Goal: Information Seeking & Learning: Check status

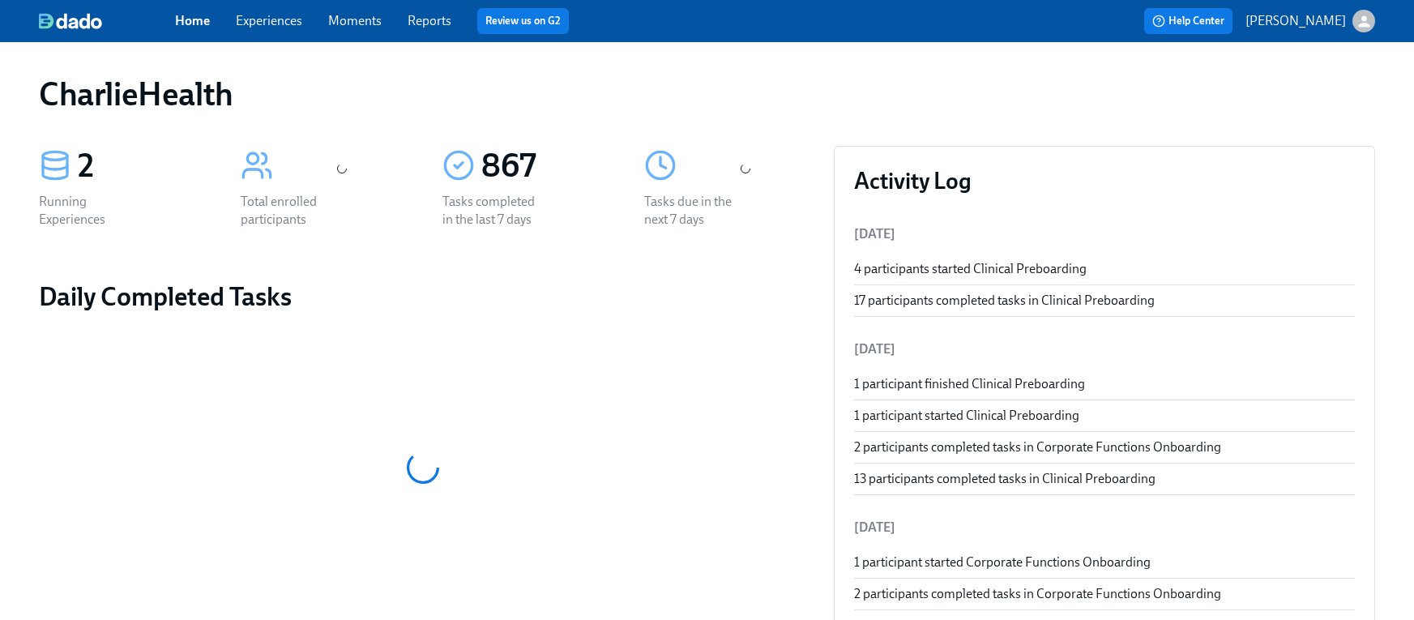
click at [283, 29] on span "Experiences" at bounding box center [269, 21] width 66 height 18
click at [280, 23] on link "Experiences" at bounding box center [269, 20] width 66 height 15
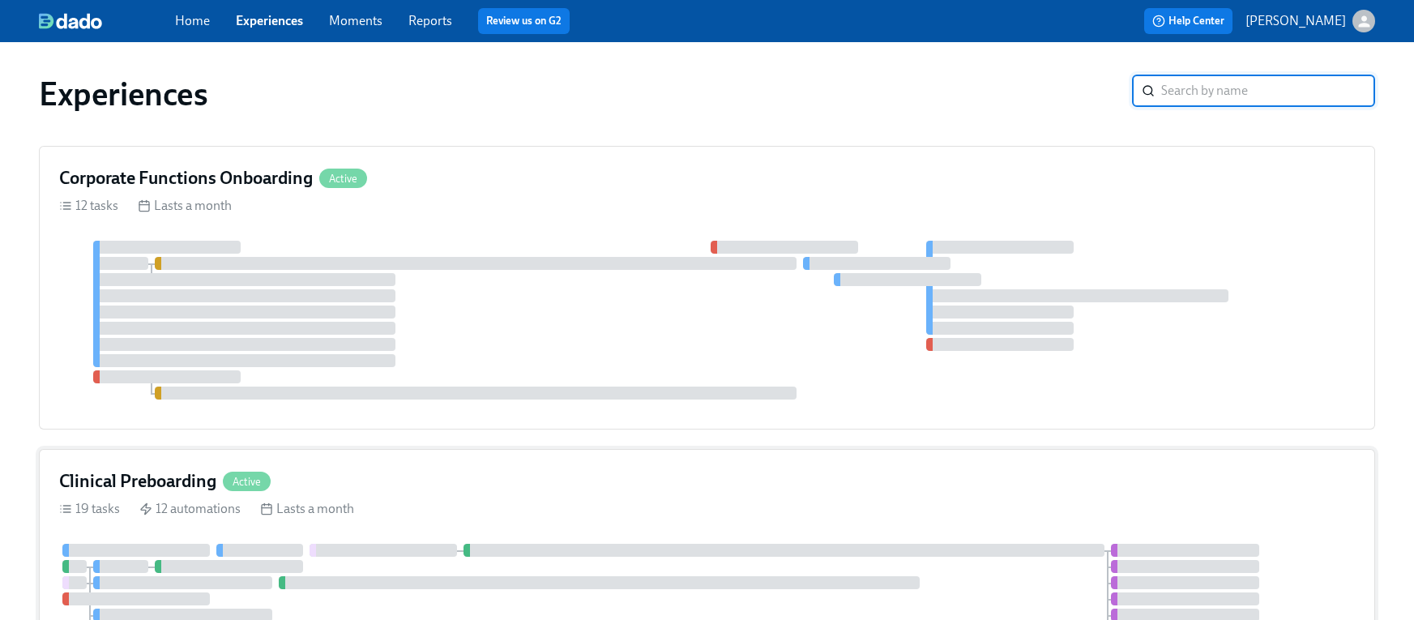
scroll to position [268, 0]
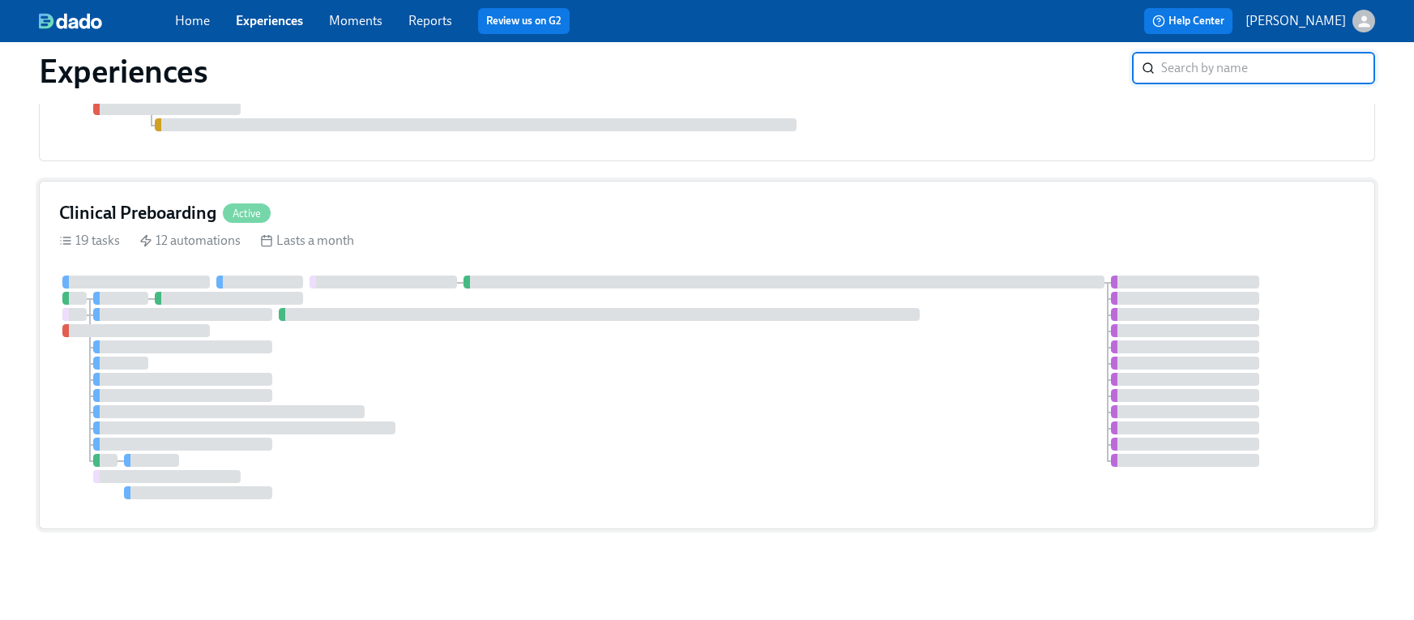
click at [187, 190] on div "Clinical Preboarding Active 19 tasks 12 automations Lasts a month" at bounding box center [707, 355] width 1336 height 348
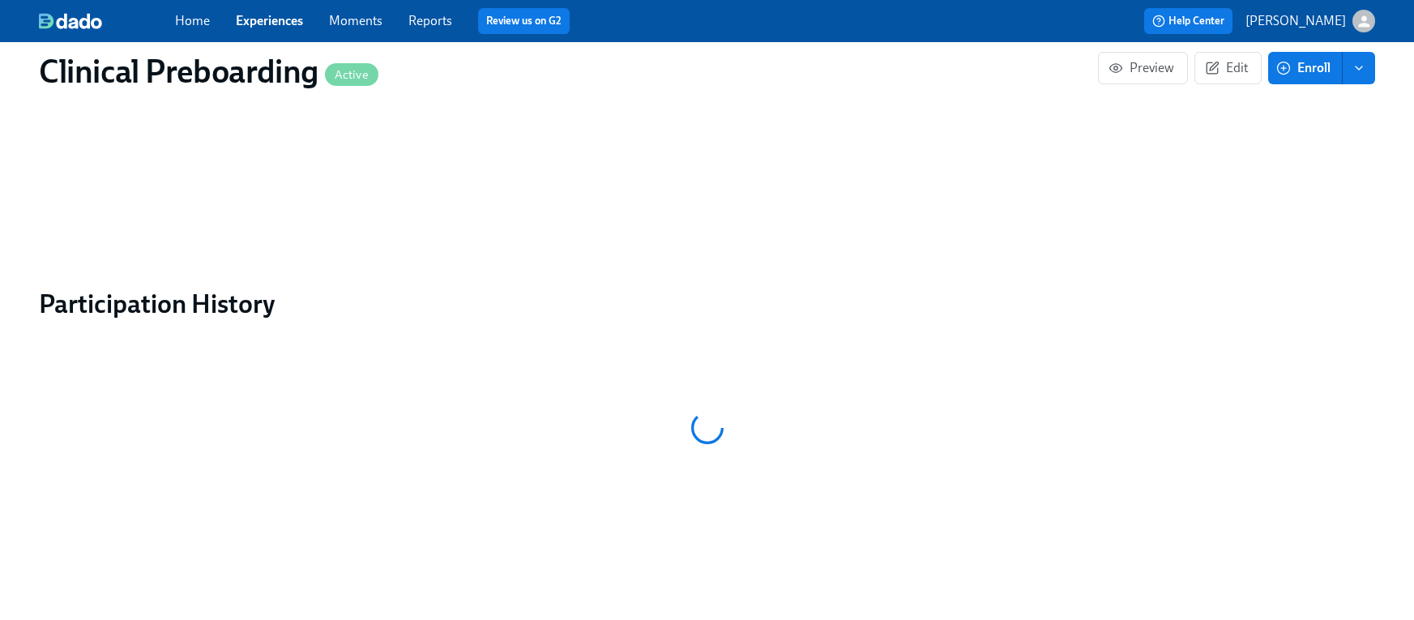
scroll to position [1471, 0]
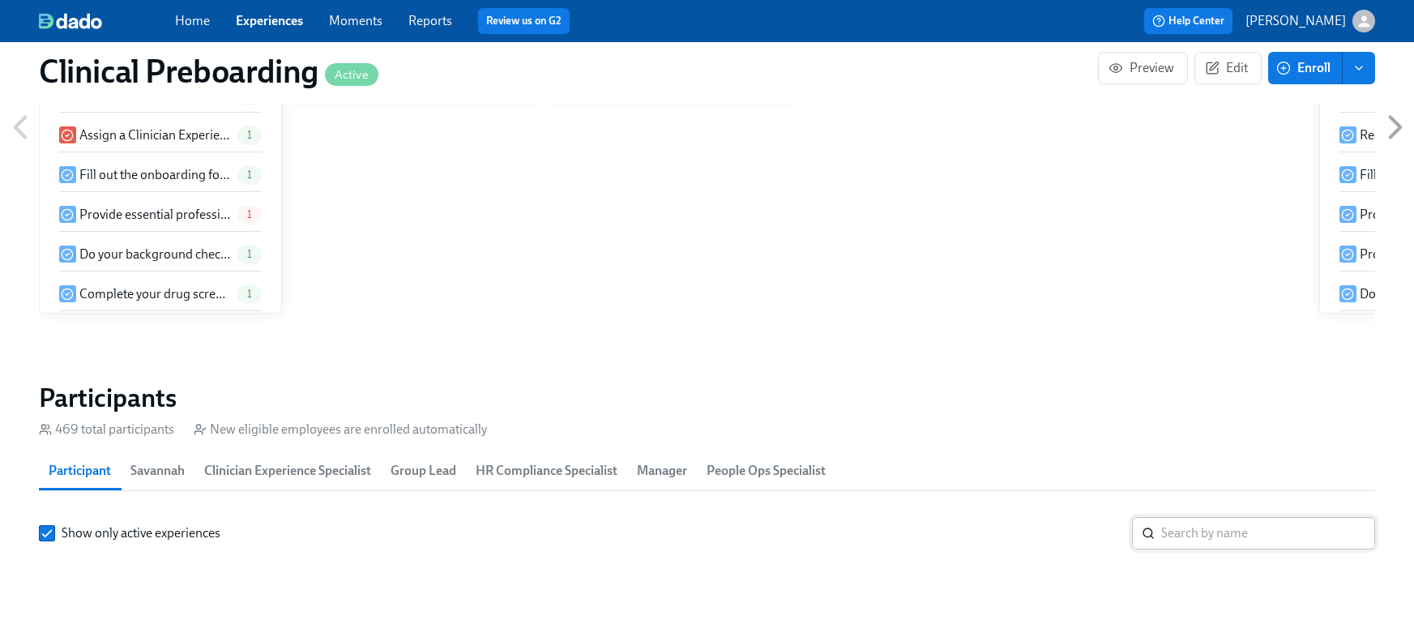
click at [1223, 517] on input "search" at bounding box center [1268, 533] width 214 height 32
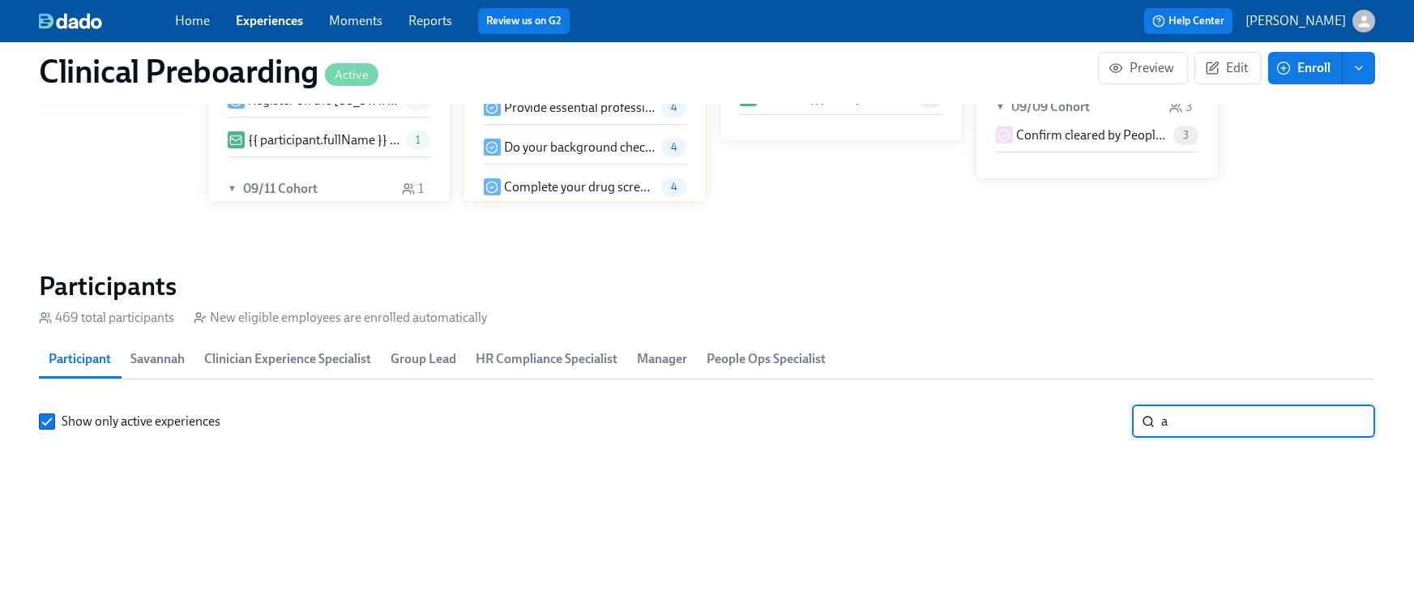
scroll to position [0, 18682]
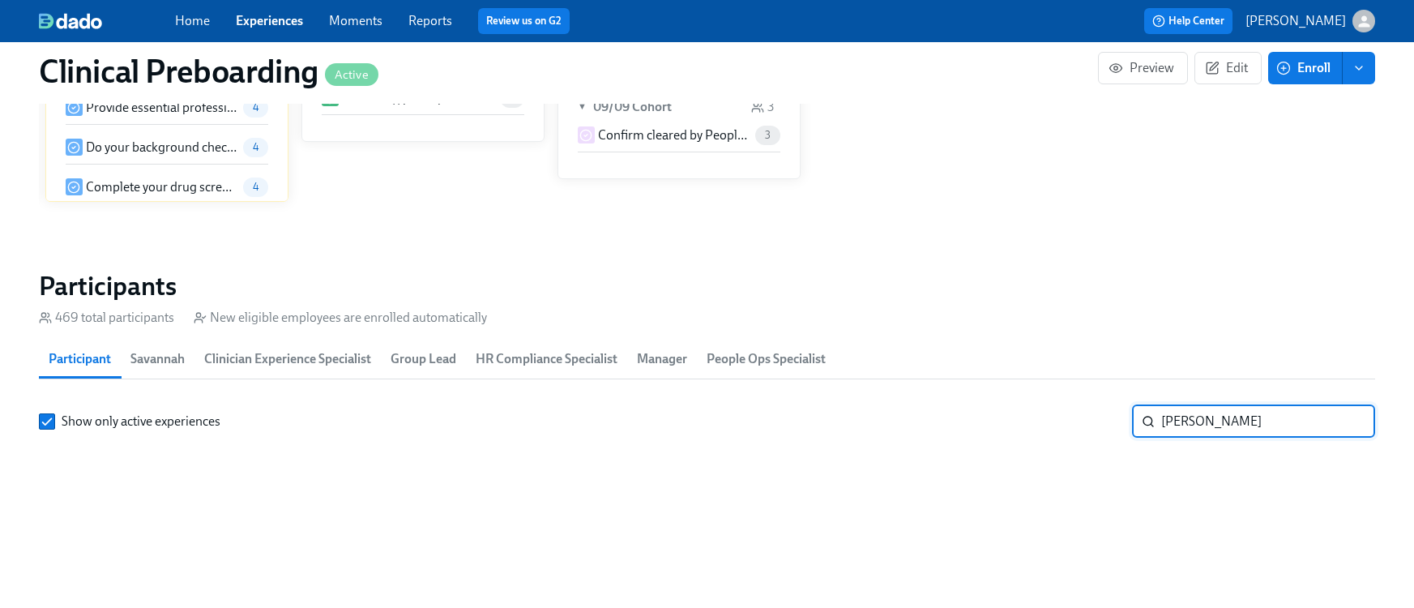
type input "[PERSON_NAME]"
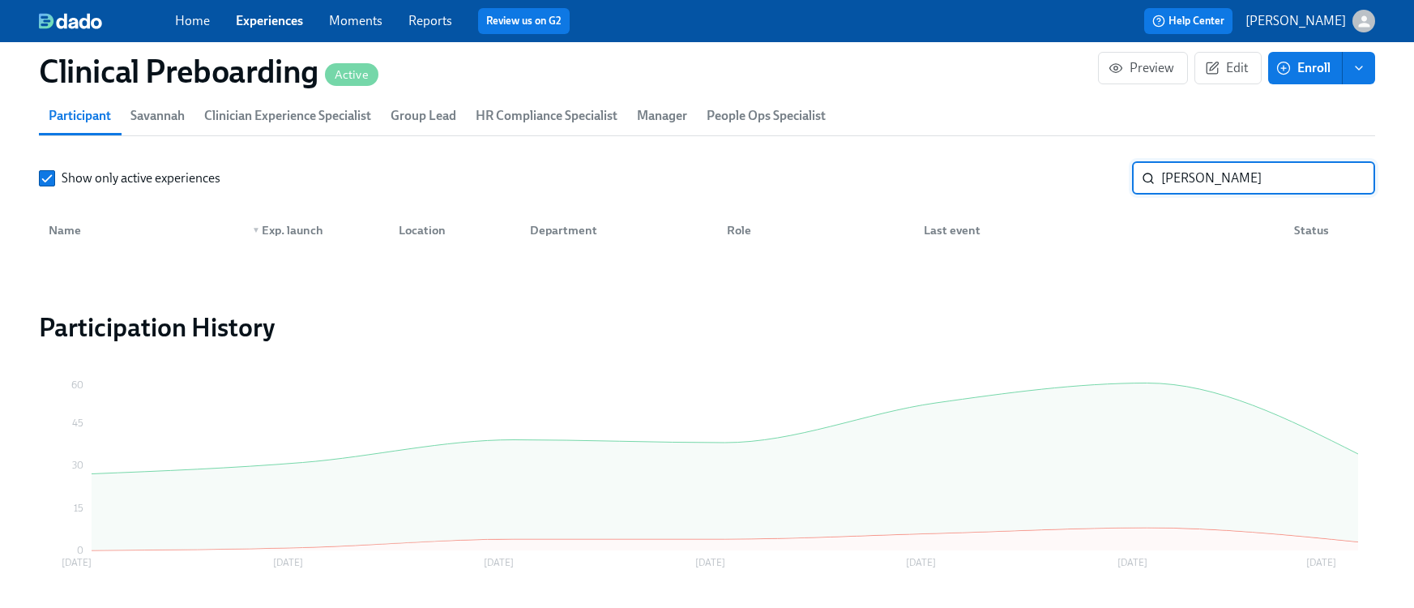
scroll to position [1888, 0]
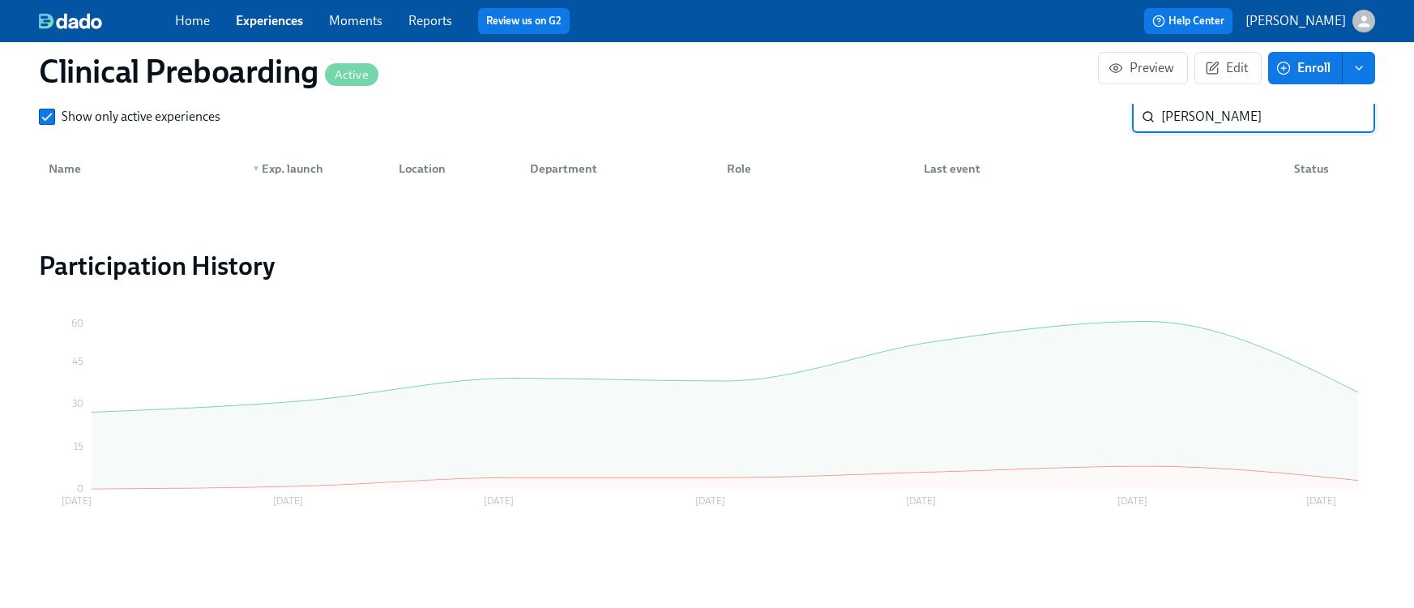
click at [1360, 110] on input "[PERSON_NAME]" at bounding box center [1268, 116] width 214 height 32
click at [1353, 116] on input "[PERSON_NAME]" at bounding box center [1268, 116] width 214 height 32
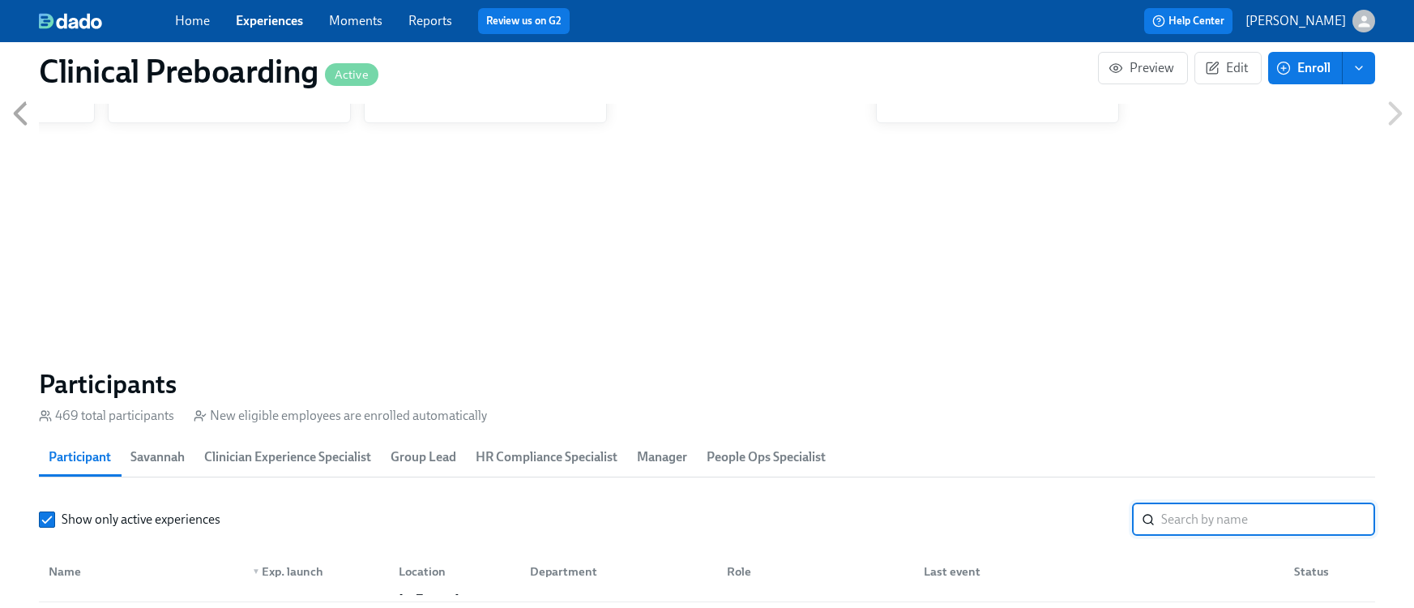
scroll to position [1568, 0]
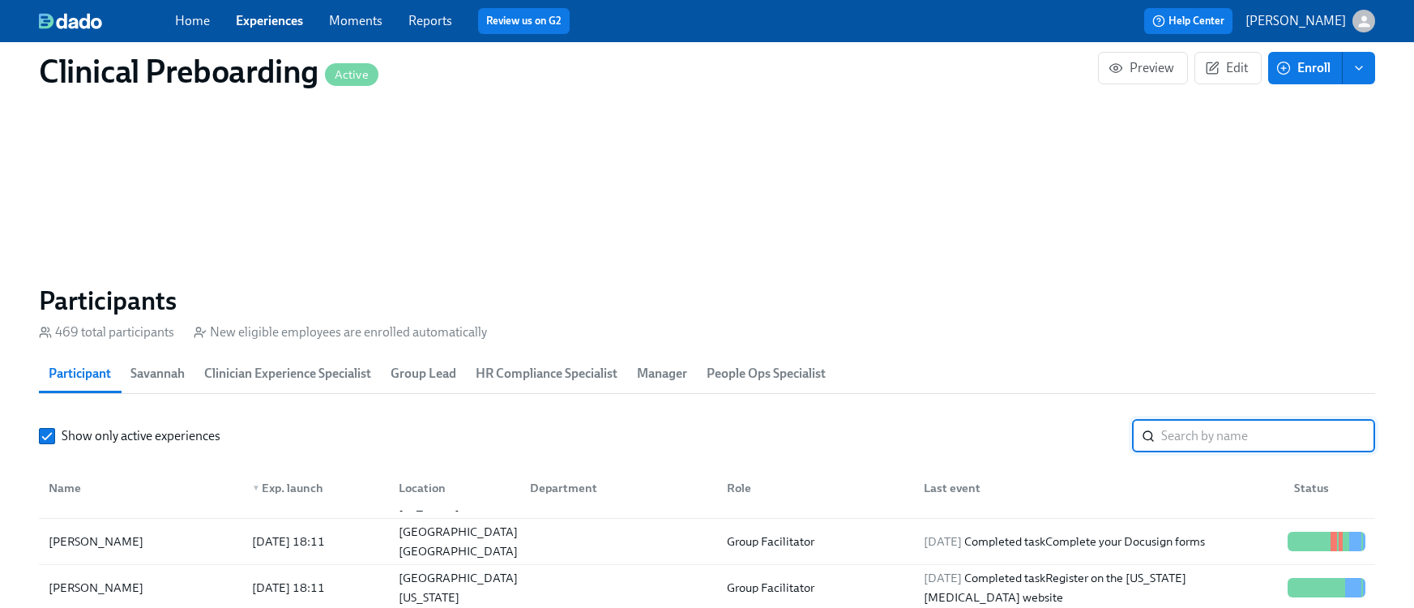
click at [1247, 442] on input "search" at bounding box center [1268, 436] width 214 height 32
type input "[PERSON_NAME]"
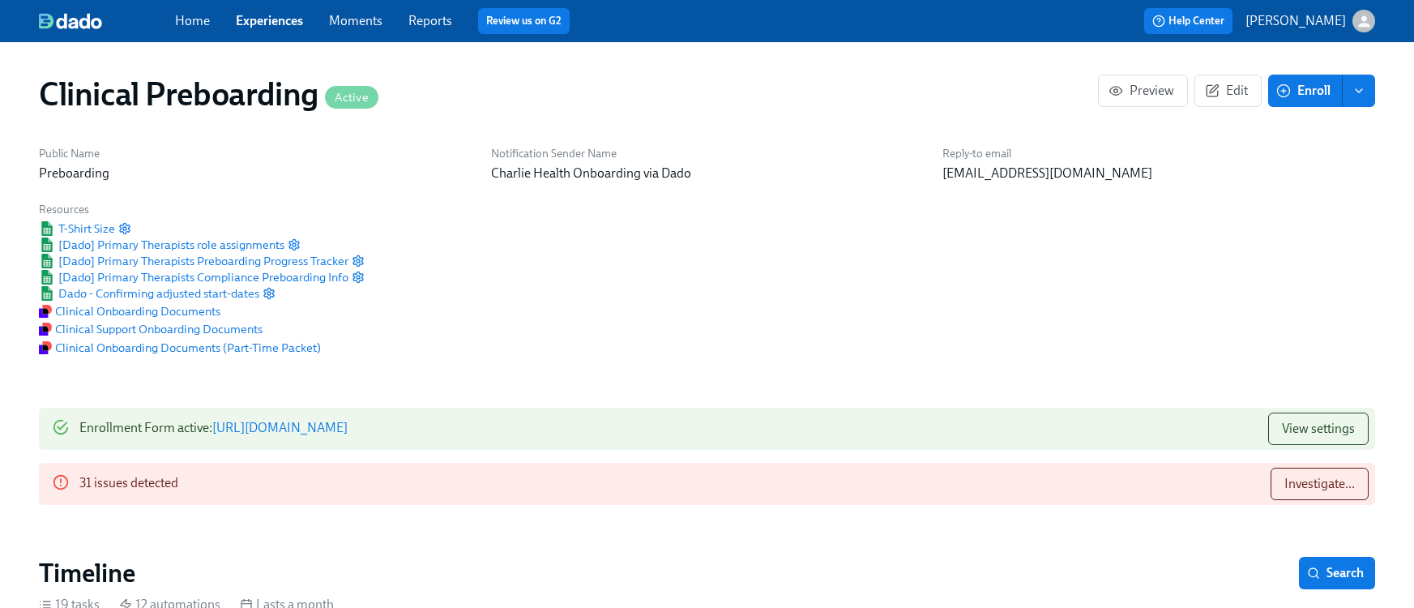
scroll to position [1568, 0]
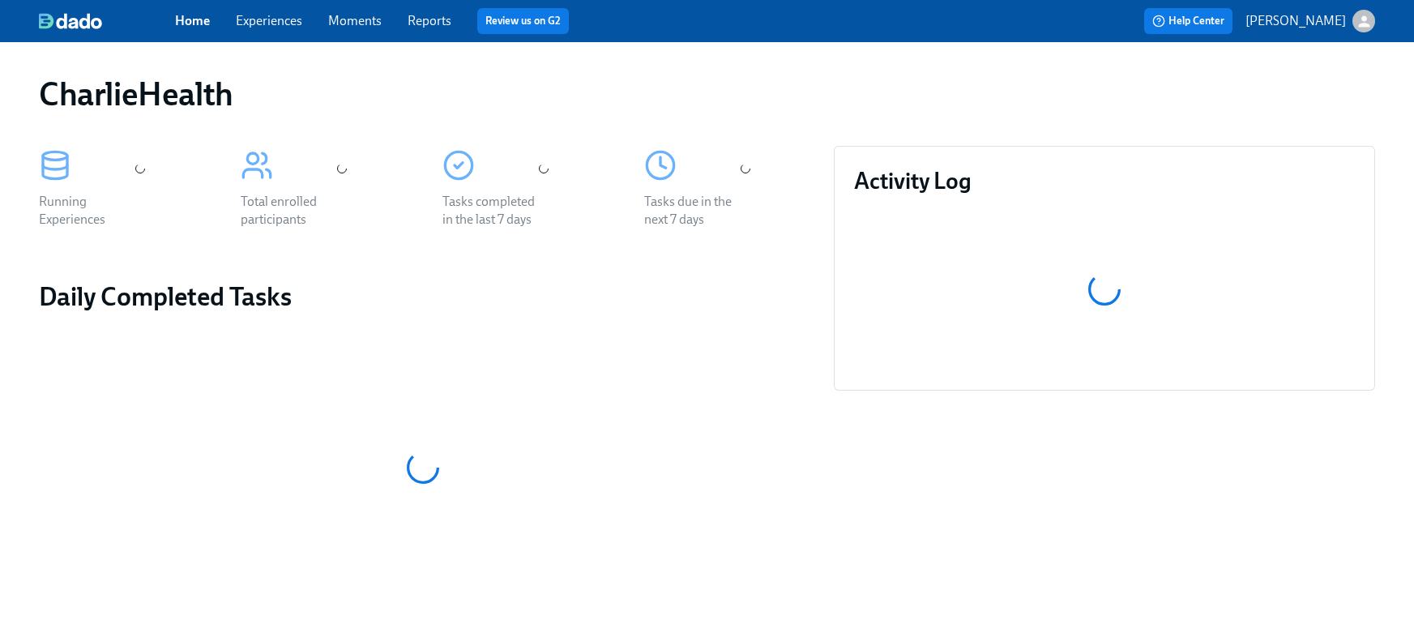
click at [254, 10] on div "Home Experiences Moments Reports Review us on G2" at bounding box center [475, 21] width 600 height 26
click at [256, 14] on link "Experiences" at bounding box center [269, 20] width 66 height 15
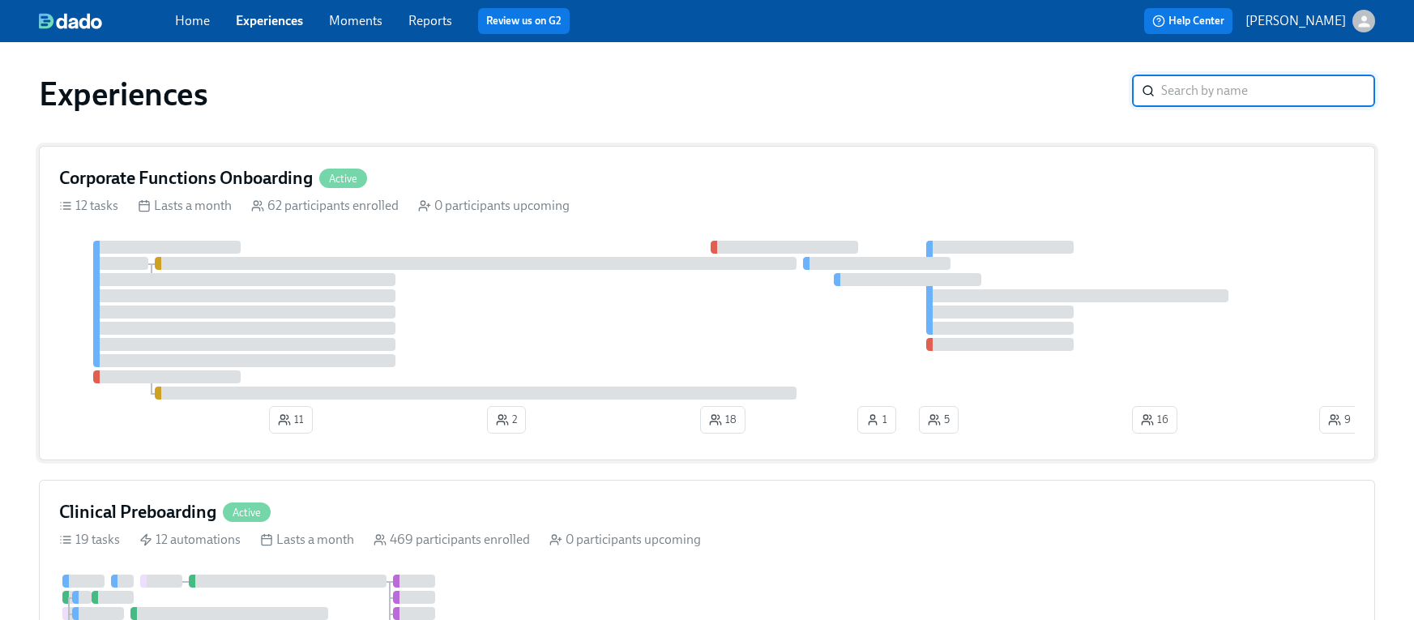
scroll to position [26, 0]
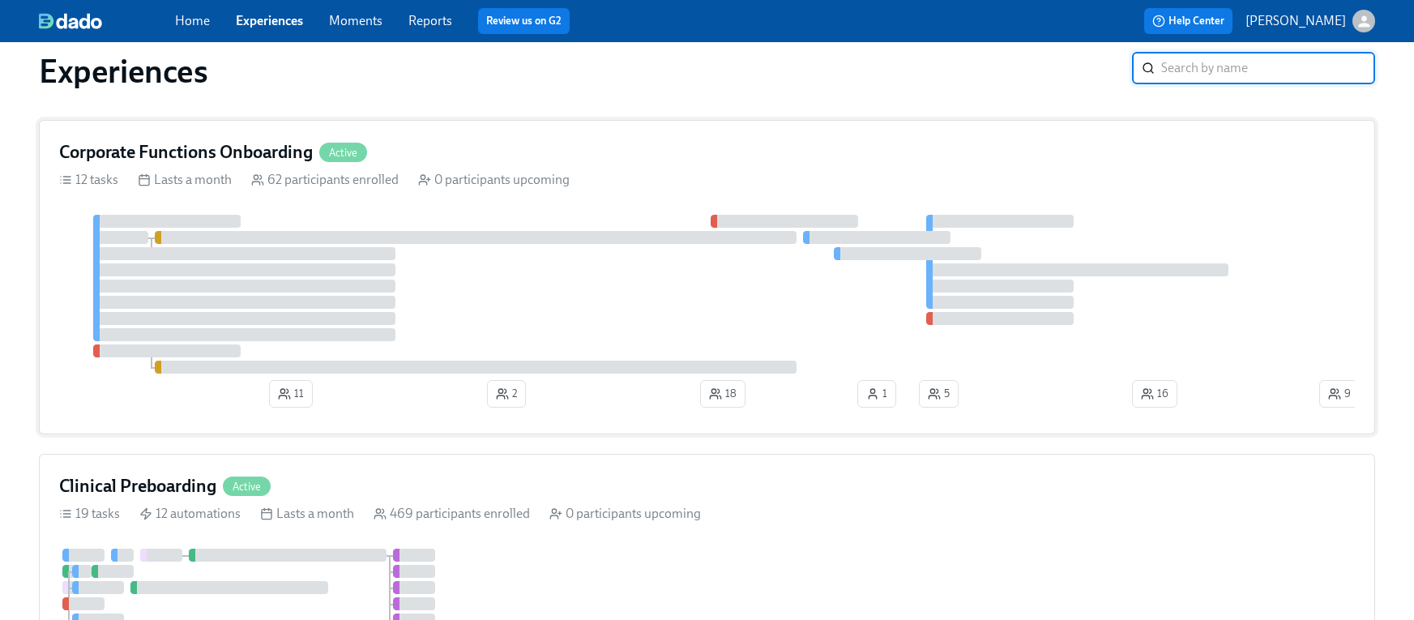
click at [301, 164] on div "Corporate Functions Onboarding Active 12 tasks Lasts a month 62 participants en…" at bounding box center [707, 277] width 1336 height 314
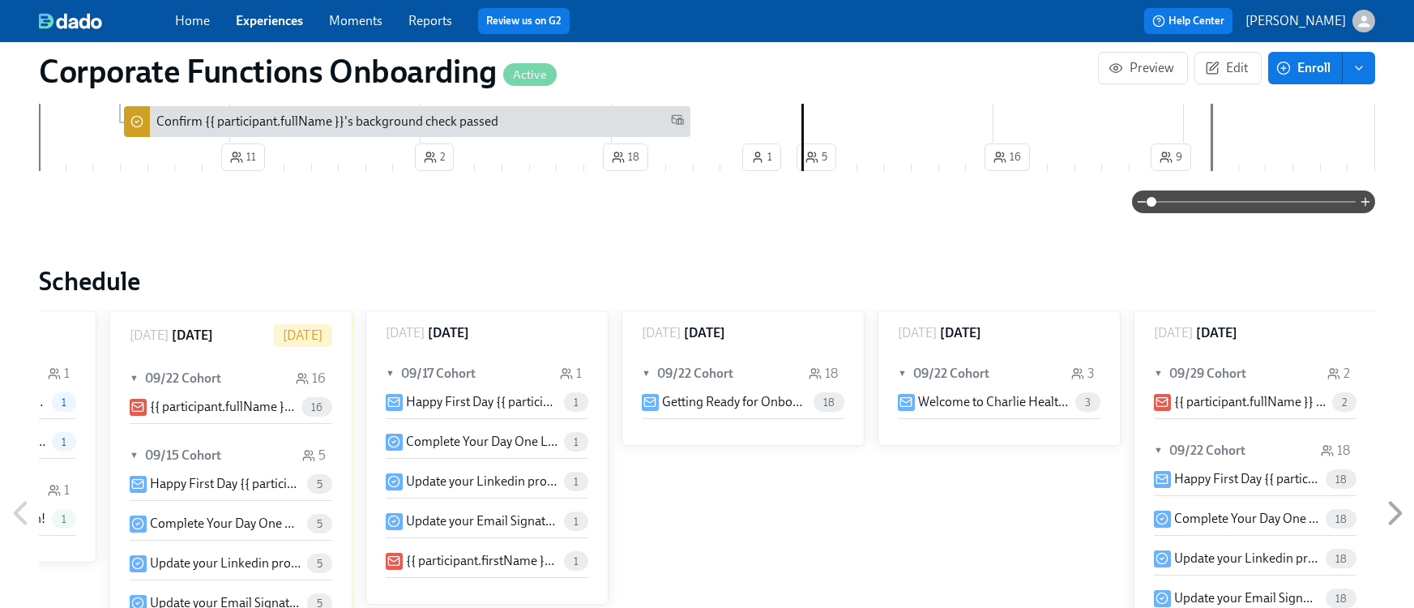
scroll to position [0, 6394]
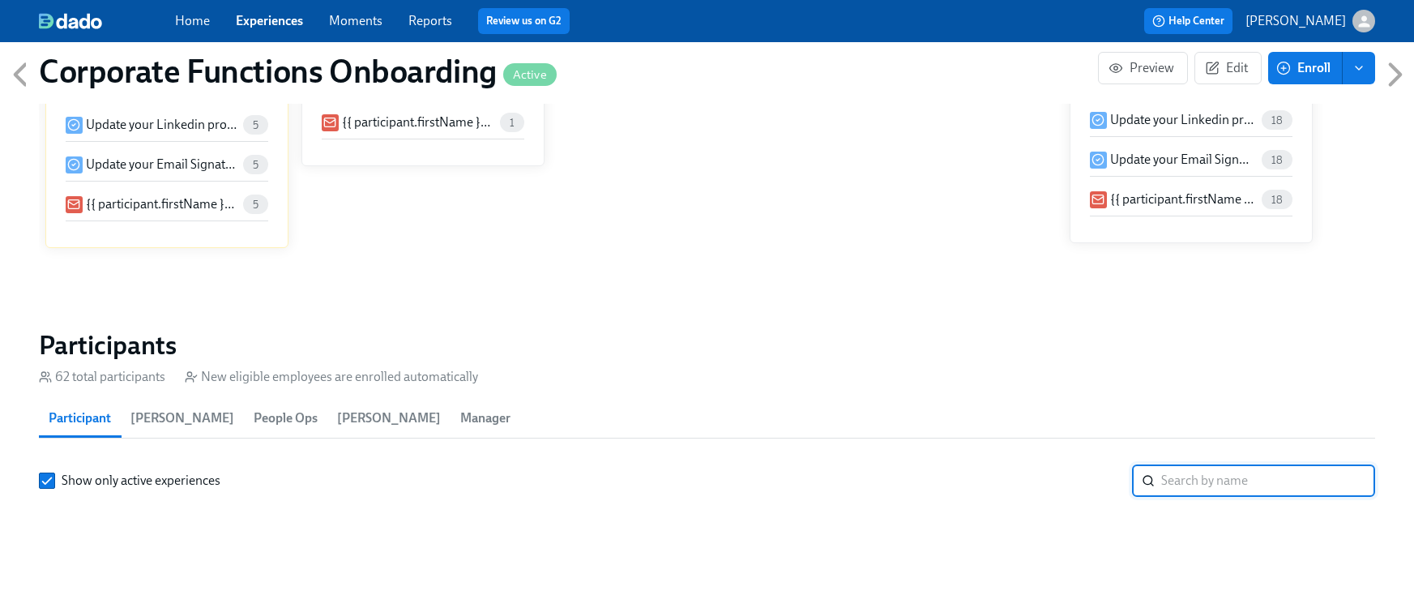
click at [1209, 464] on input "search" at bounding box center [1268, 480] width 214 height 32
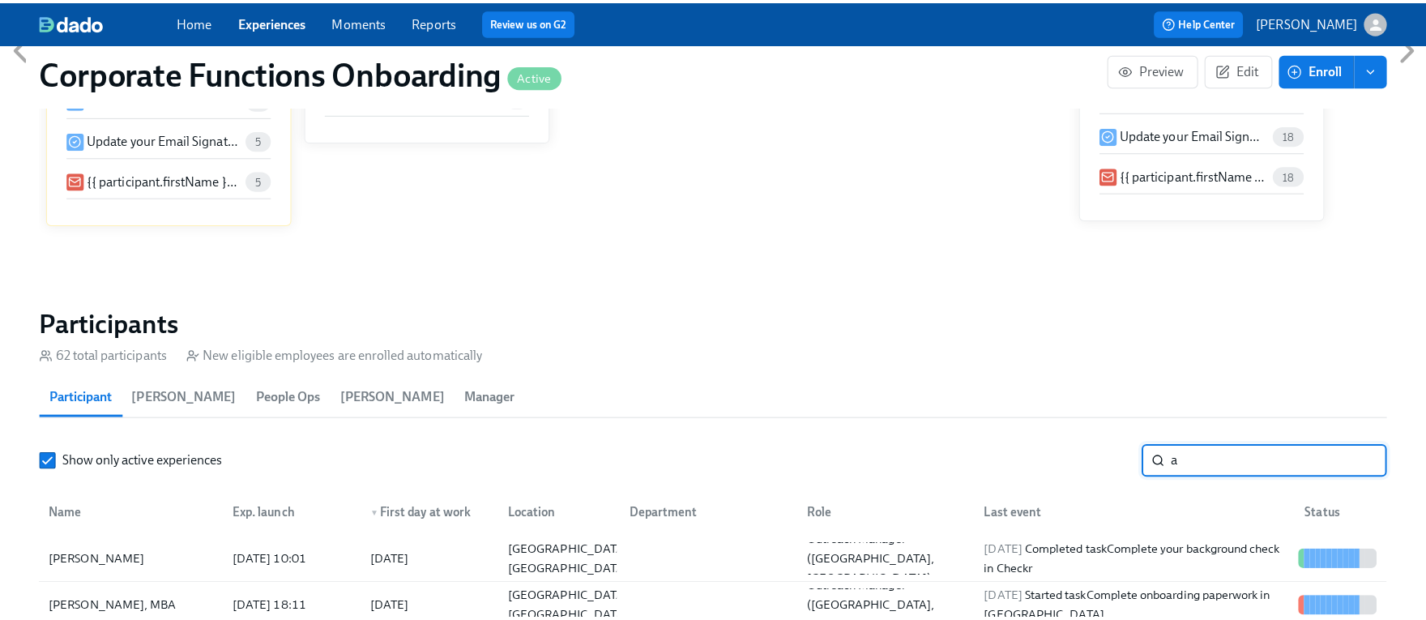
scroll to position [1402, 0]
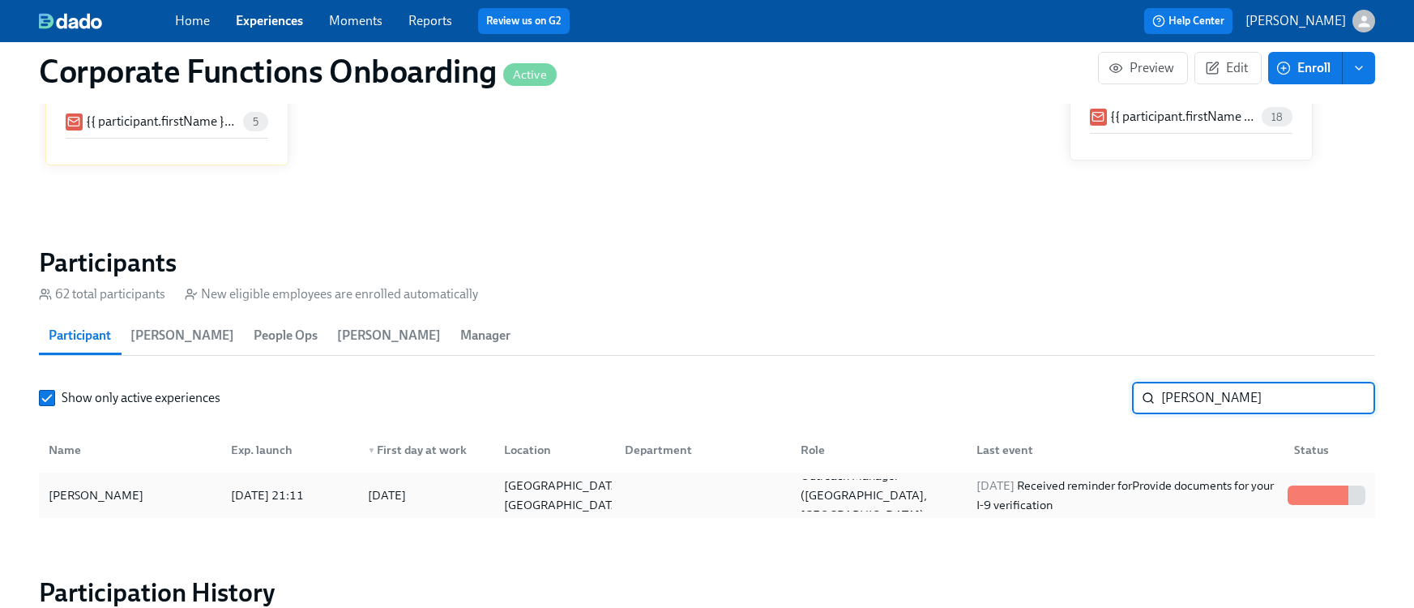
click at [1321, 497] on div at bounding box center [1324, 494] width 6 height 19
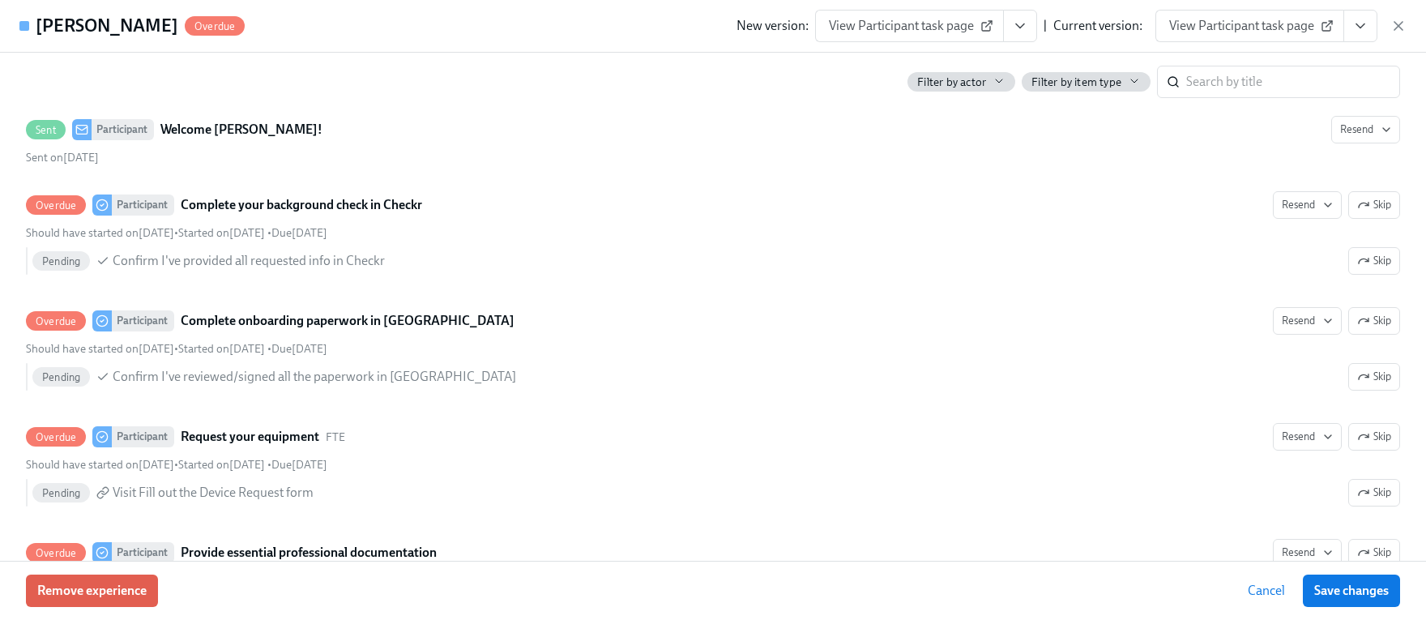
scroll to position [45, 0]
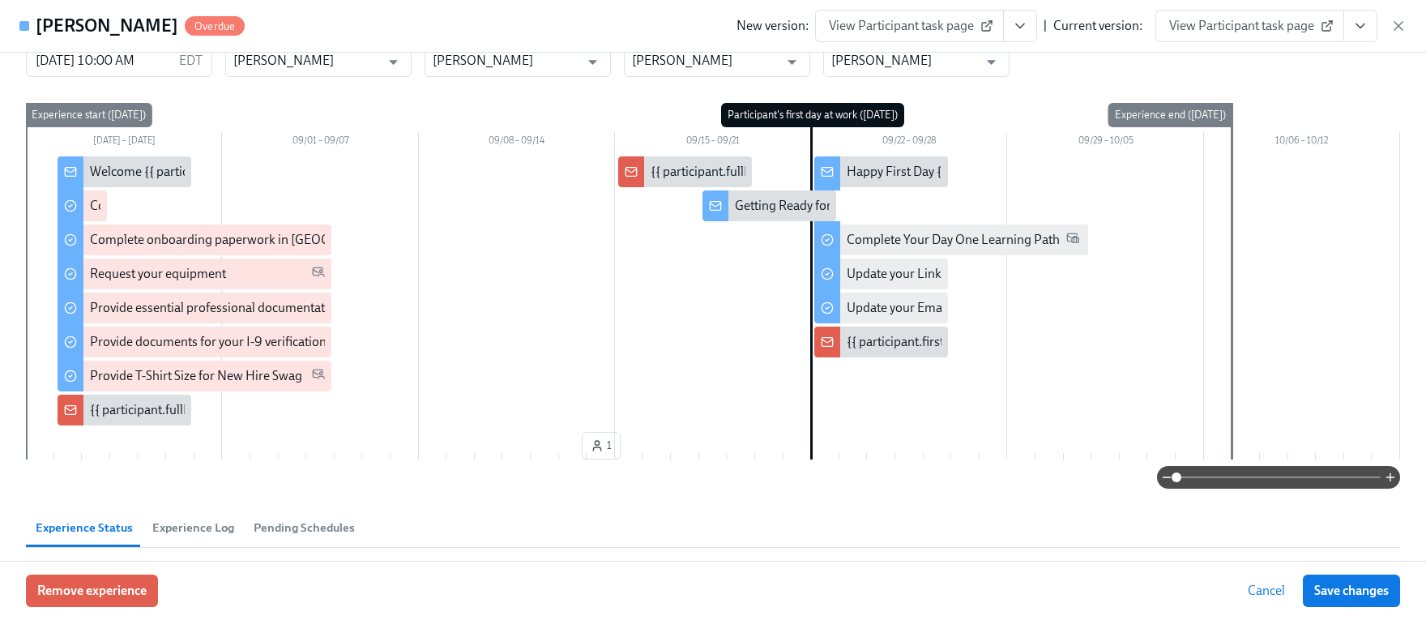
click at [1292, 30] on span "View Participant task page" at bounding box center [1249, 26] width 161 height 16
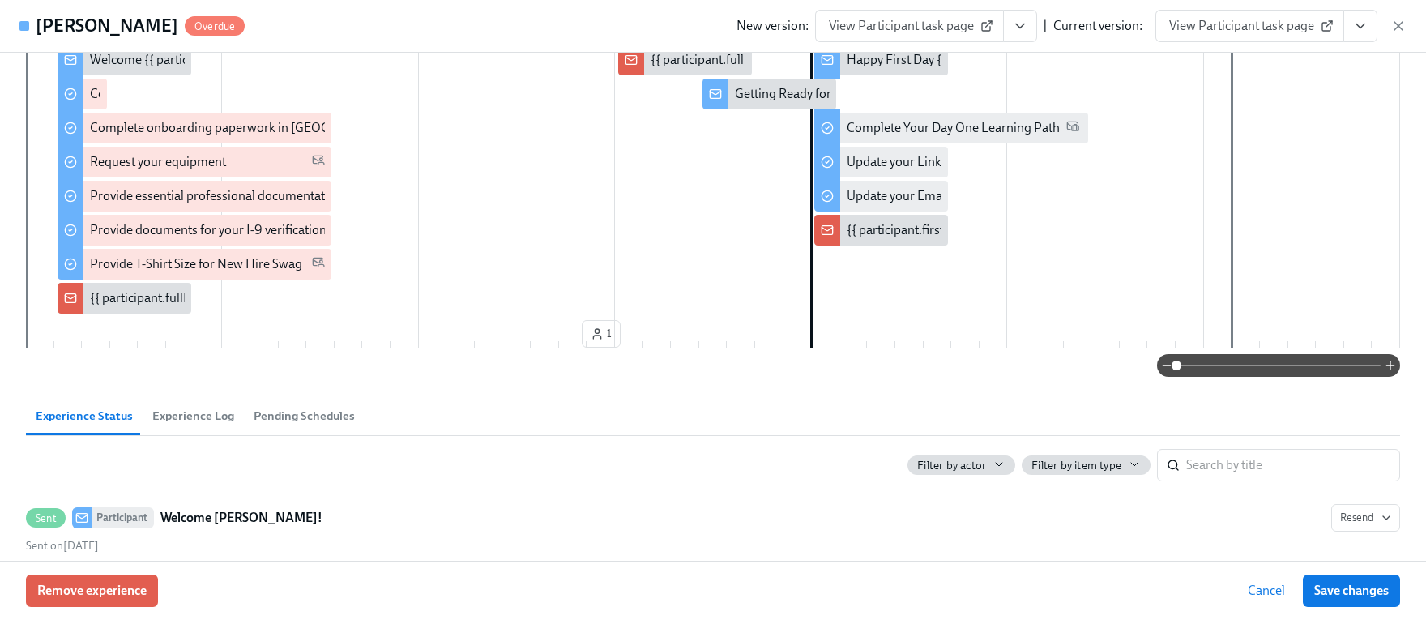
scroll to position [0, 0]
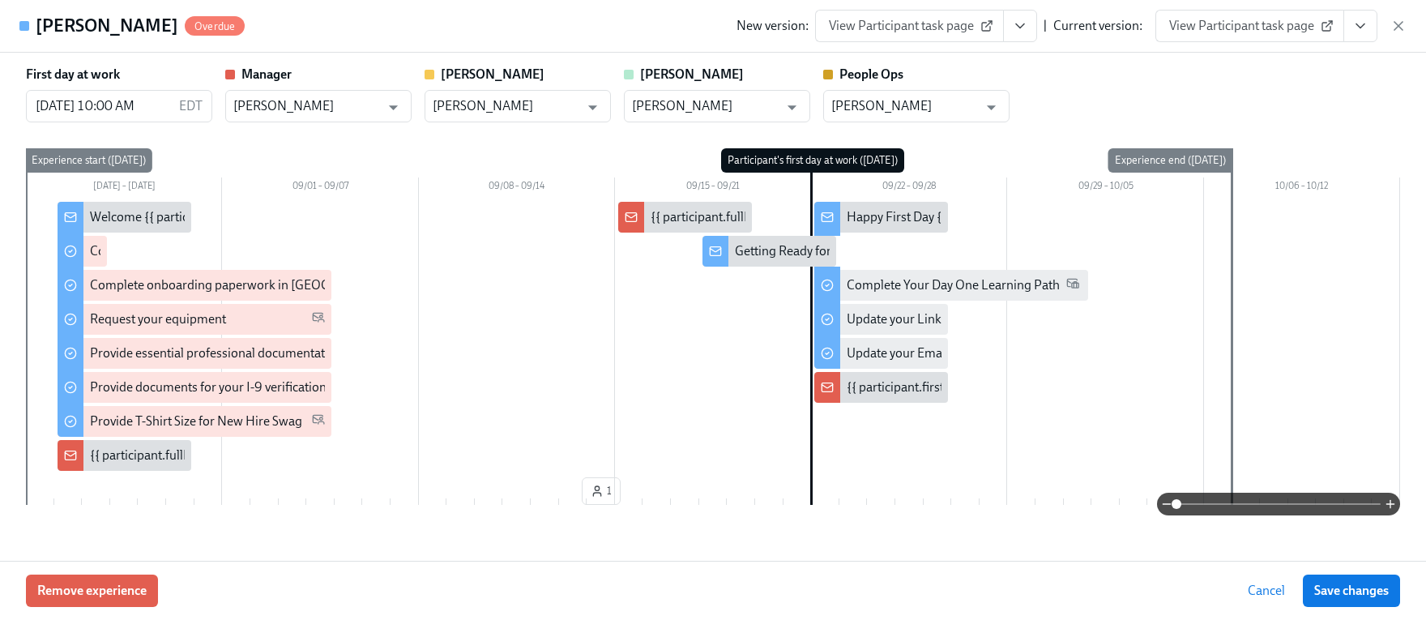
drag, startPoint x: 69, startPoint y: 27, endPoint x: 45, endPoint y: 30, distance: 24.5
click at [62, 28] on h4 "Annie Bartlett" at bounding box center [107, 26] width 143 height 24
drag, startPoint x: 26, startPoint y: 30, endPoint x: 119, endPoint y: 20, distance: 93.7
click at [27, 30] on div at bounding box center [24, 26] width 10 height 10
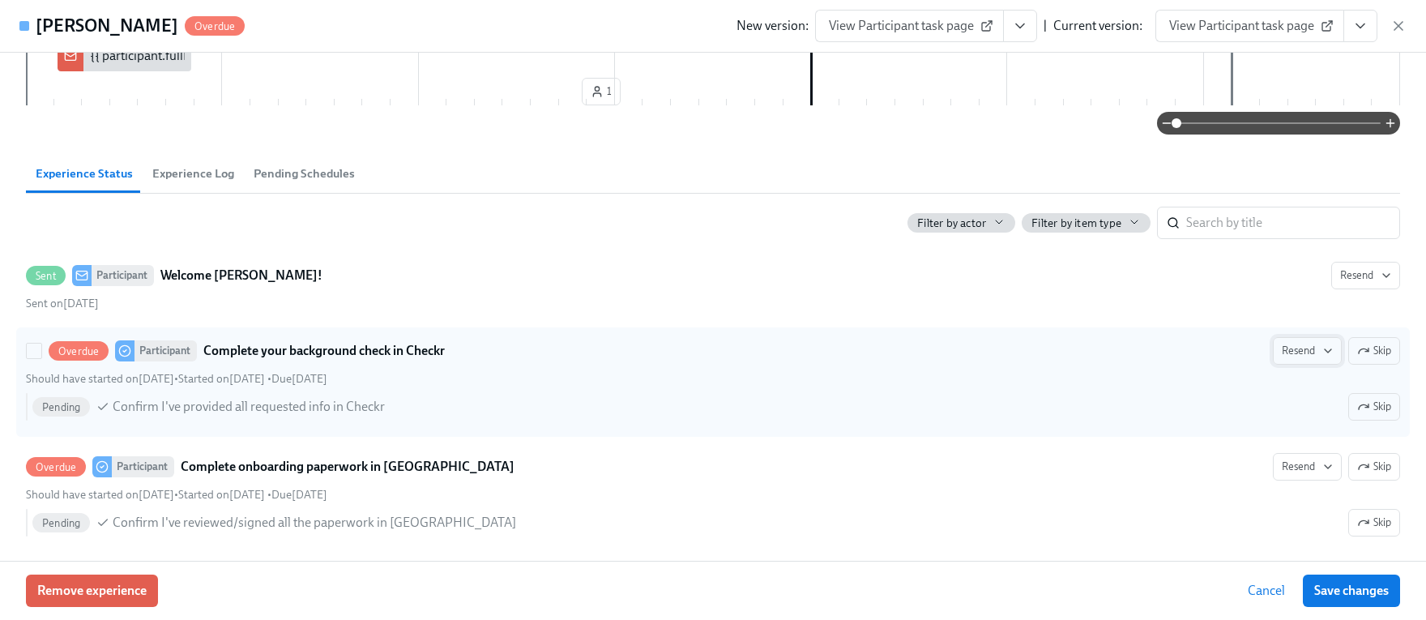
click at [1321, 354] on icon "button" at bounding box center [1327, 350] width 13 height 13
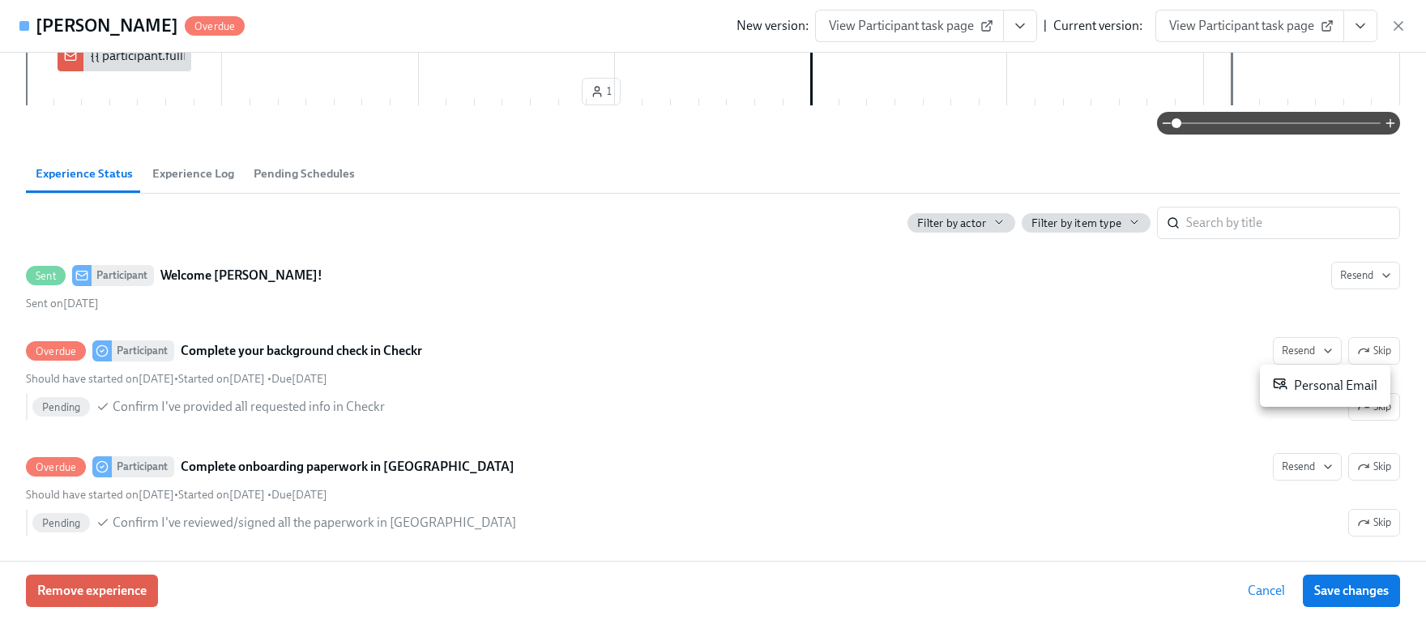
click at [1379, 165] on div at bounding box center [713, 310] width 1426 height 620
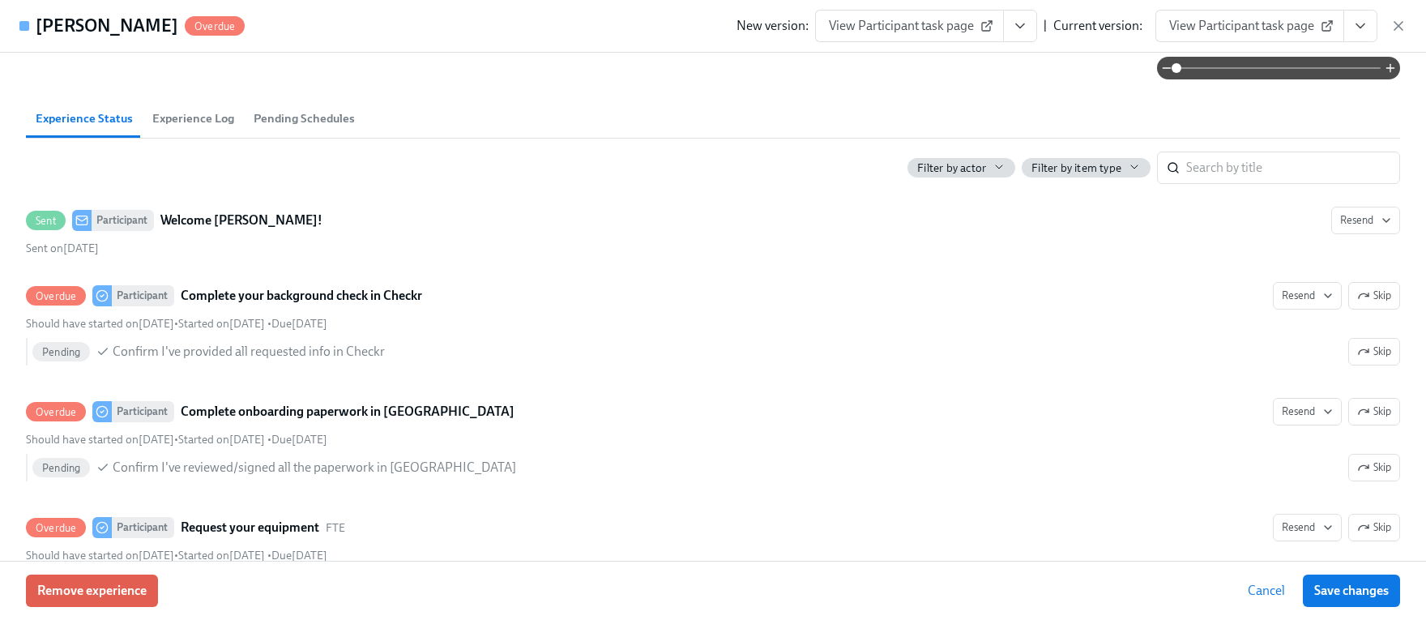
scroll to position [0, 0]
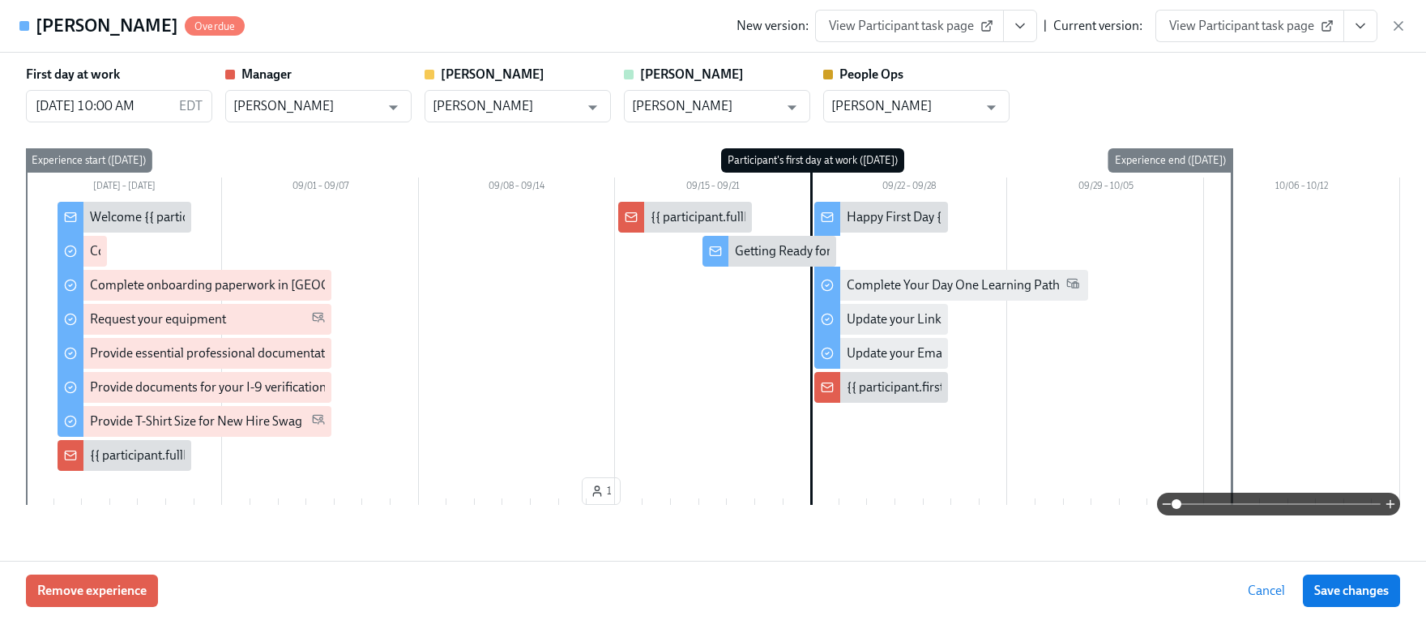
click at [1022, 26] on icon "View task page" at bounding box center [1020, 26] width 8 height 4
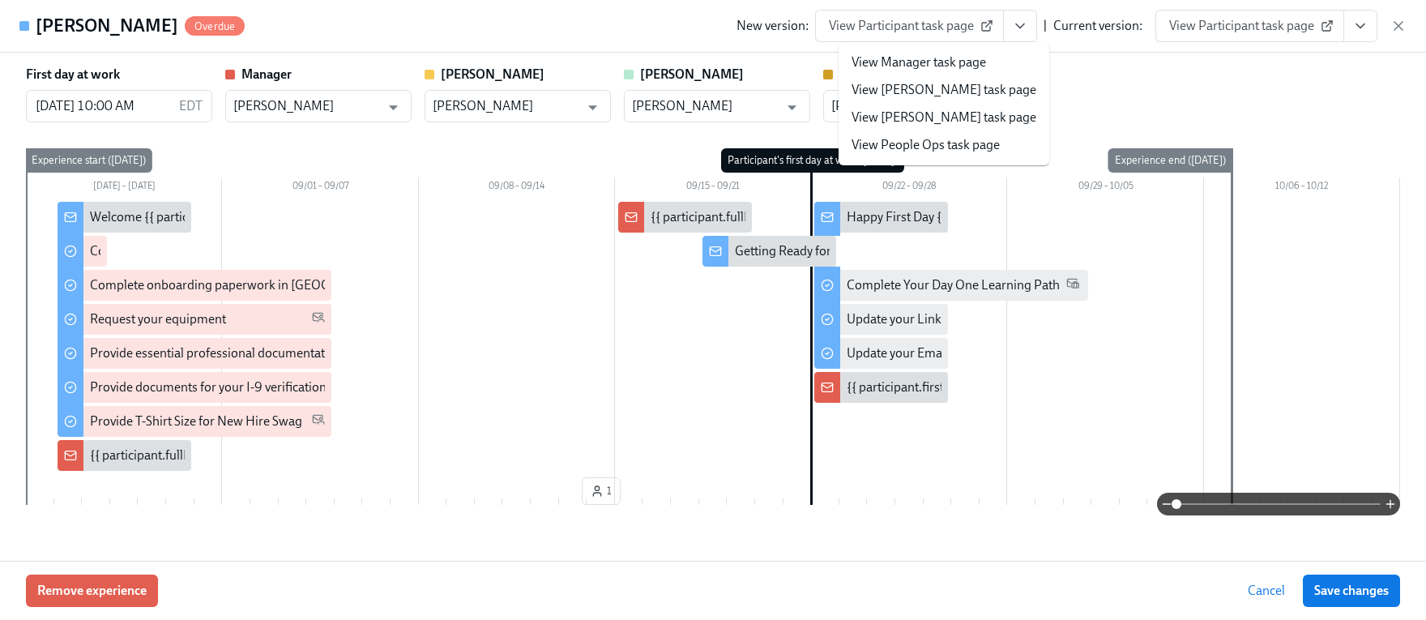
click at [1088, 26] on div "Current version:" at bounding box center [1097, 26] width 89 height 18
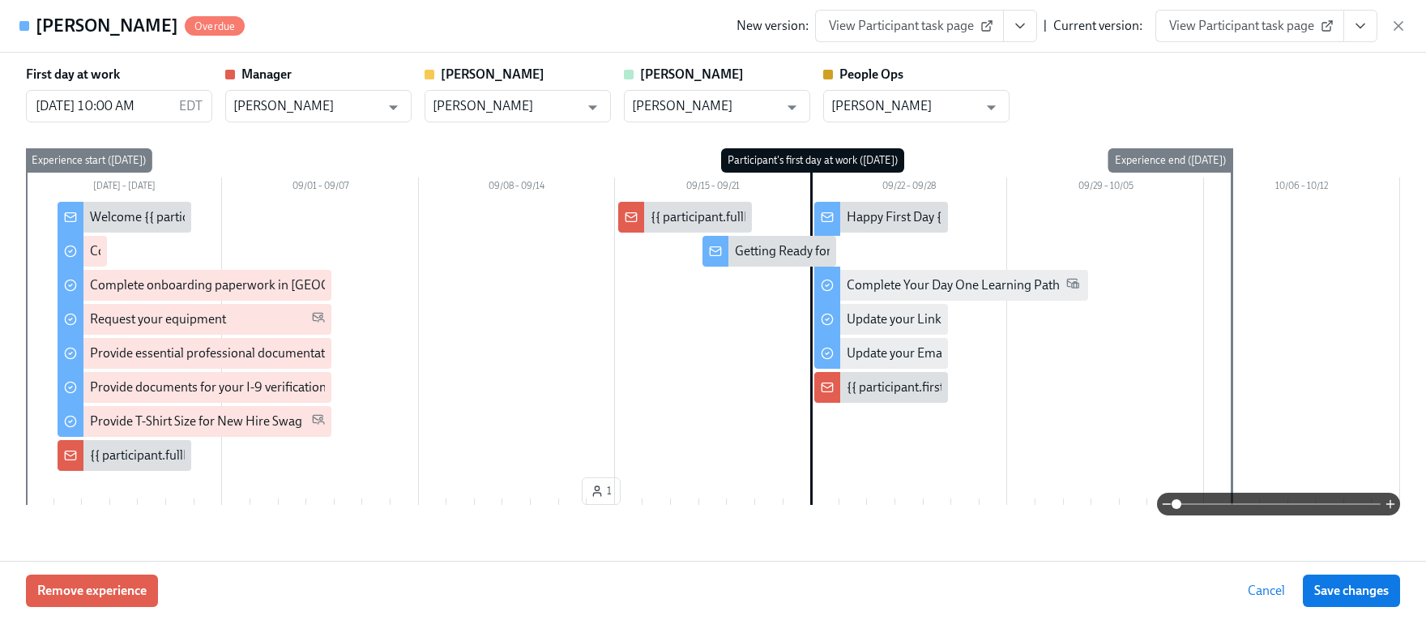
click at [1254, 93] on div "First day at work 09/22/2025 10:00 AM EDT ​ Manager Brady Brooks ​ Marissa Chri…" at bounding box center [713, 94] width 1374 height 57
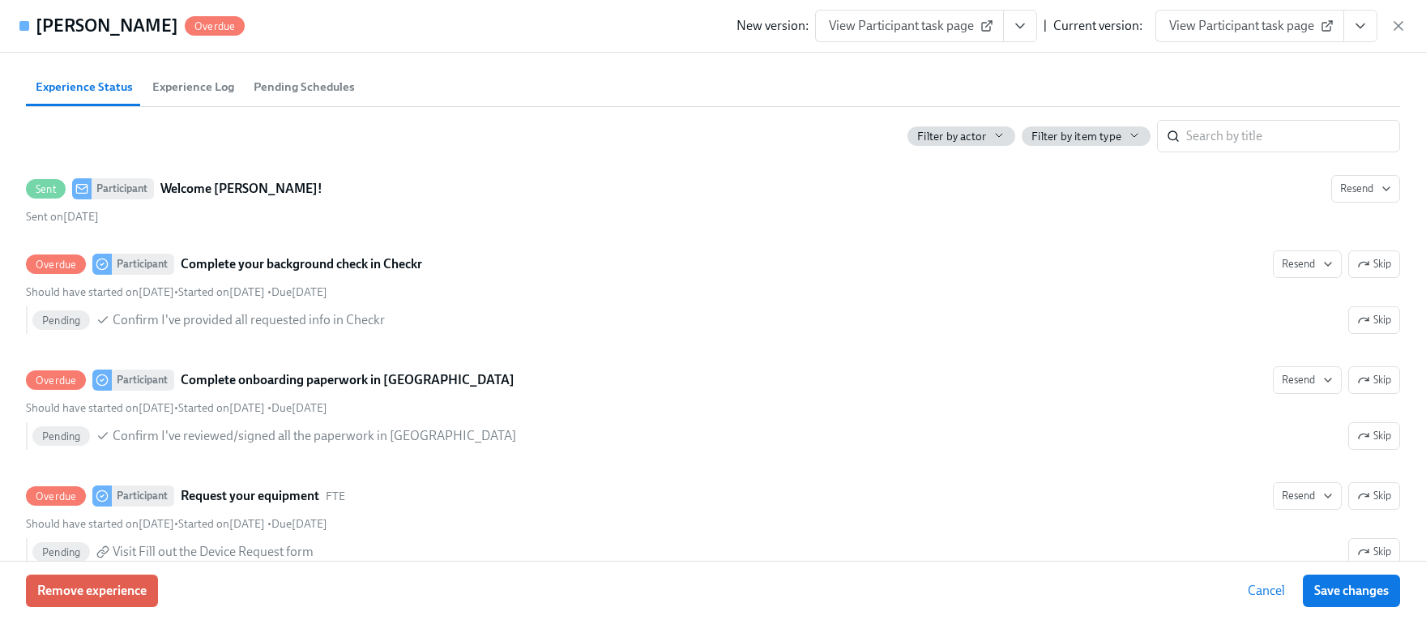
scroll to position [486, 0]
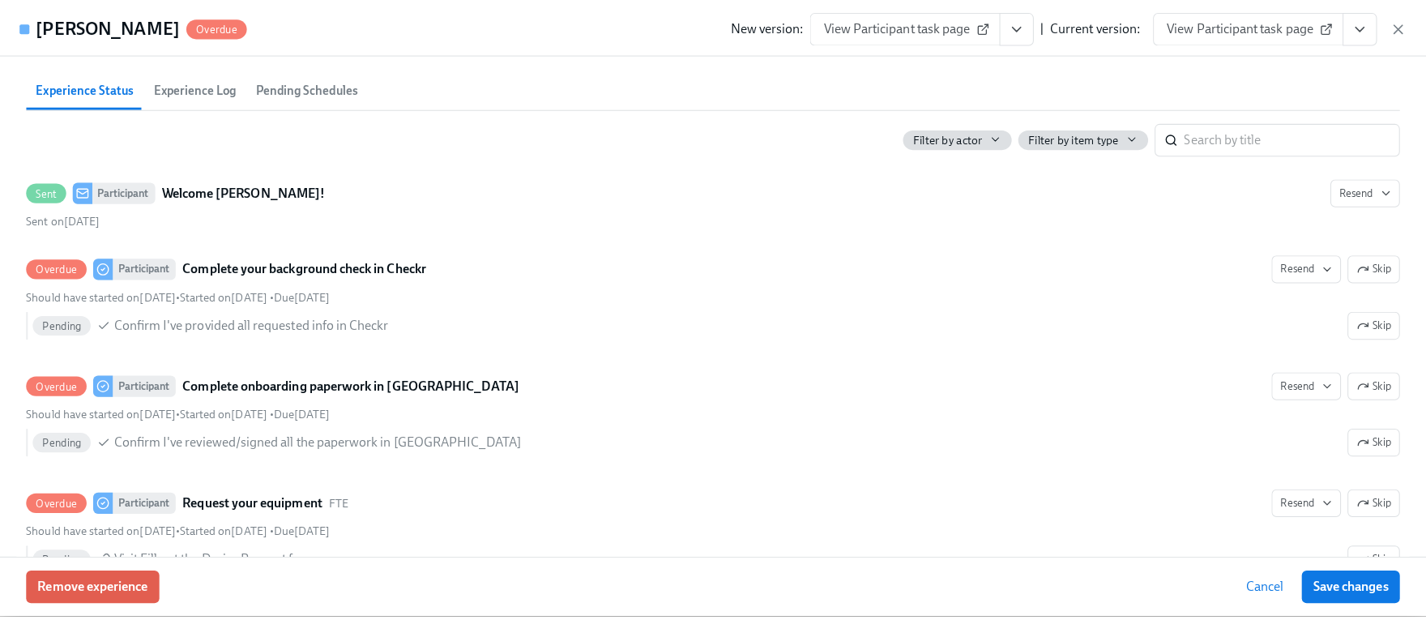
scroll to position [0, 7855]
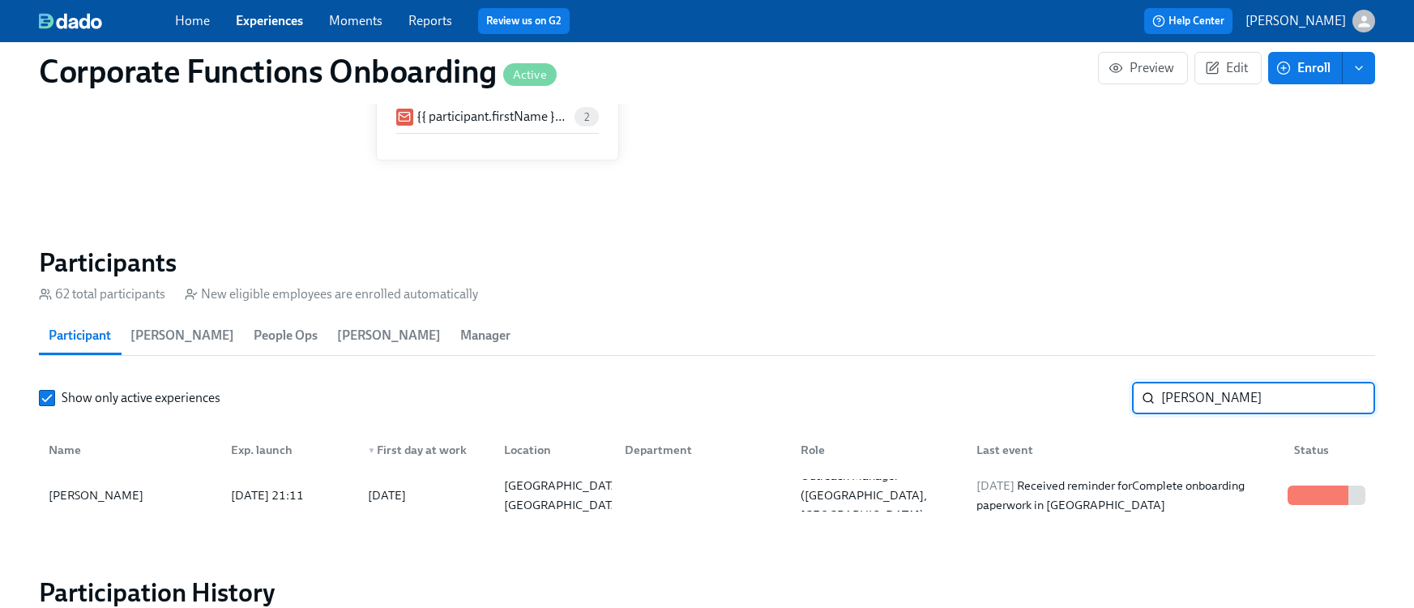
drag, startPoint x: 1211, startPoint y: 395, endPoint x: 979, endPoint y: 335, distance: 239.3
click at [984, 337] on section "Participants 62 total participants New eligible employees are enrolled automati…" at bounding box center [707, 385] width 1336 height 278
type input "sam"
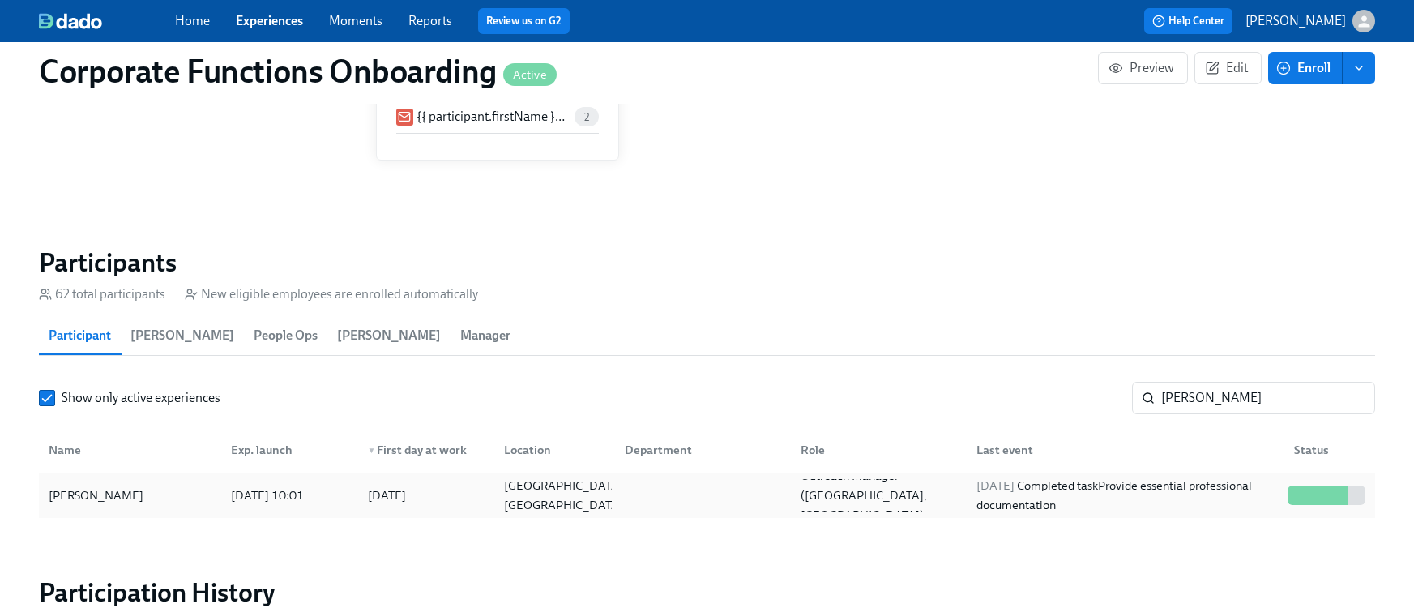
click at [778, 493] on div at bounding box center [700, 495] width 176 height 32
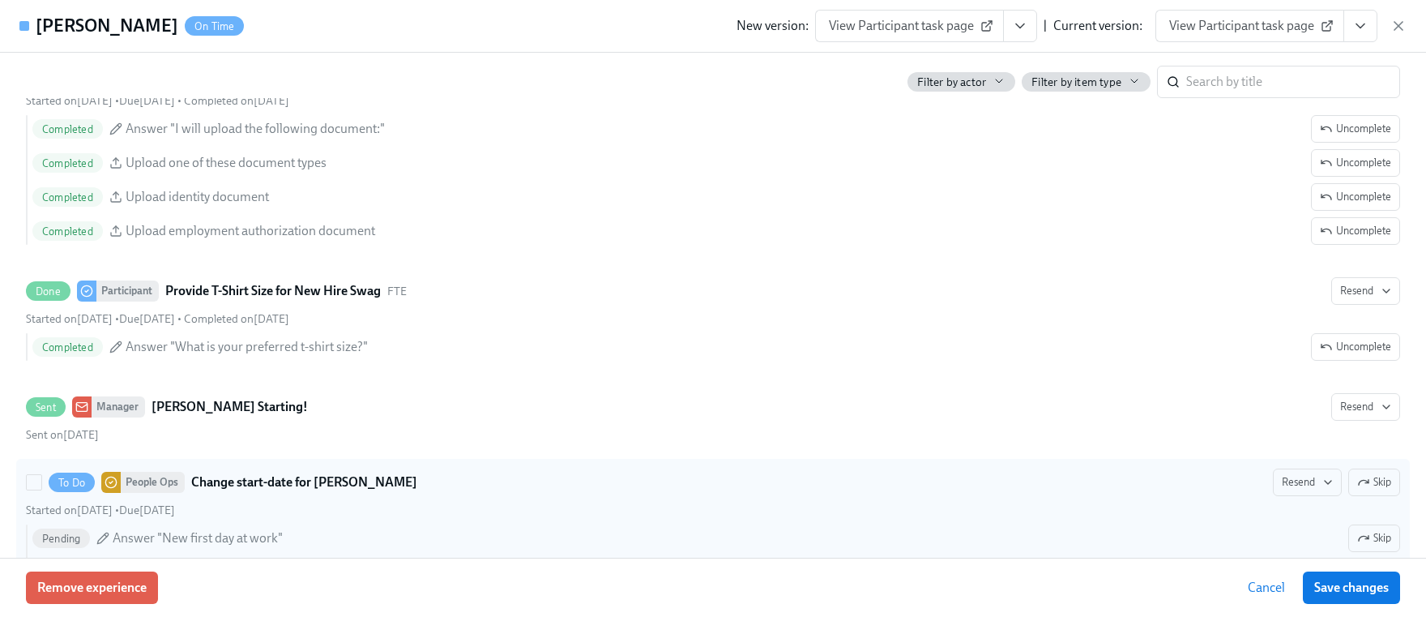
scroll to position [1352, 0]
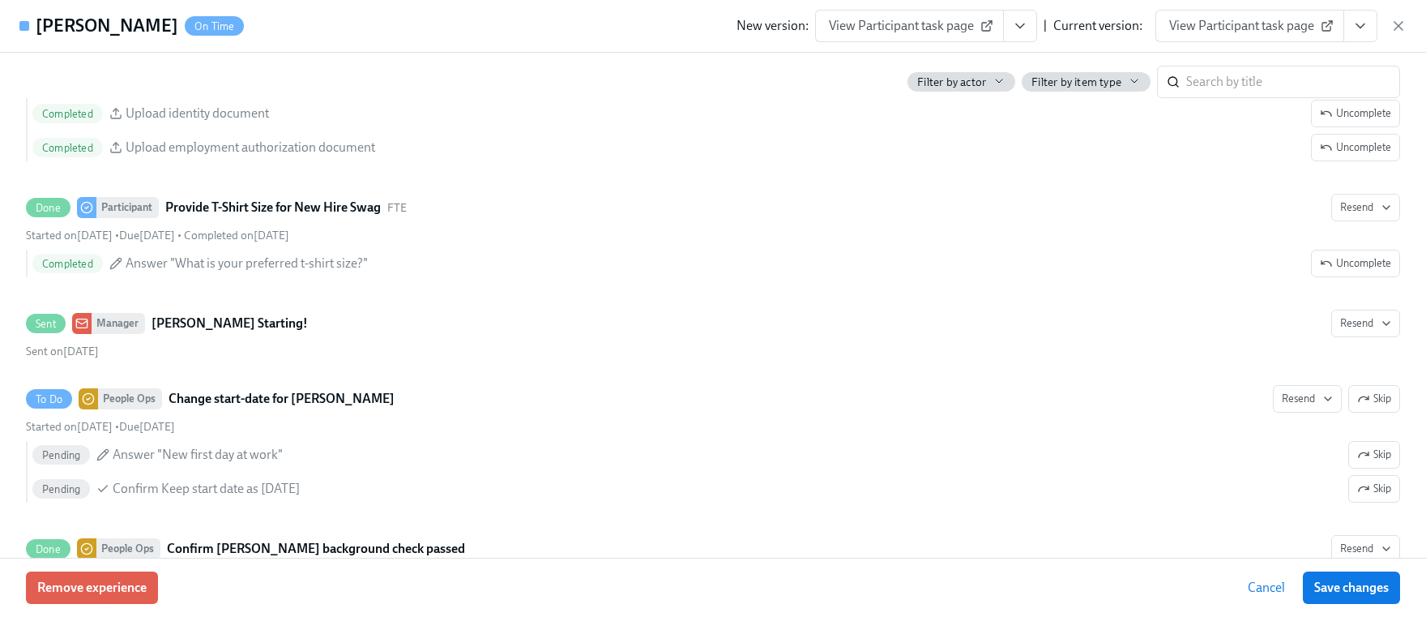
click at [1366, 24] on icon "View task page" at bounding box center [1360, 26] width 16 height 16
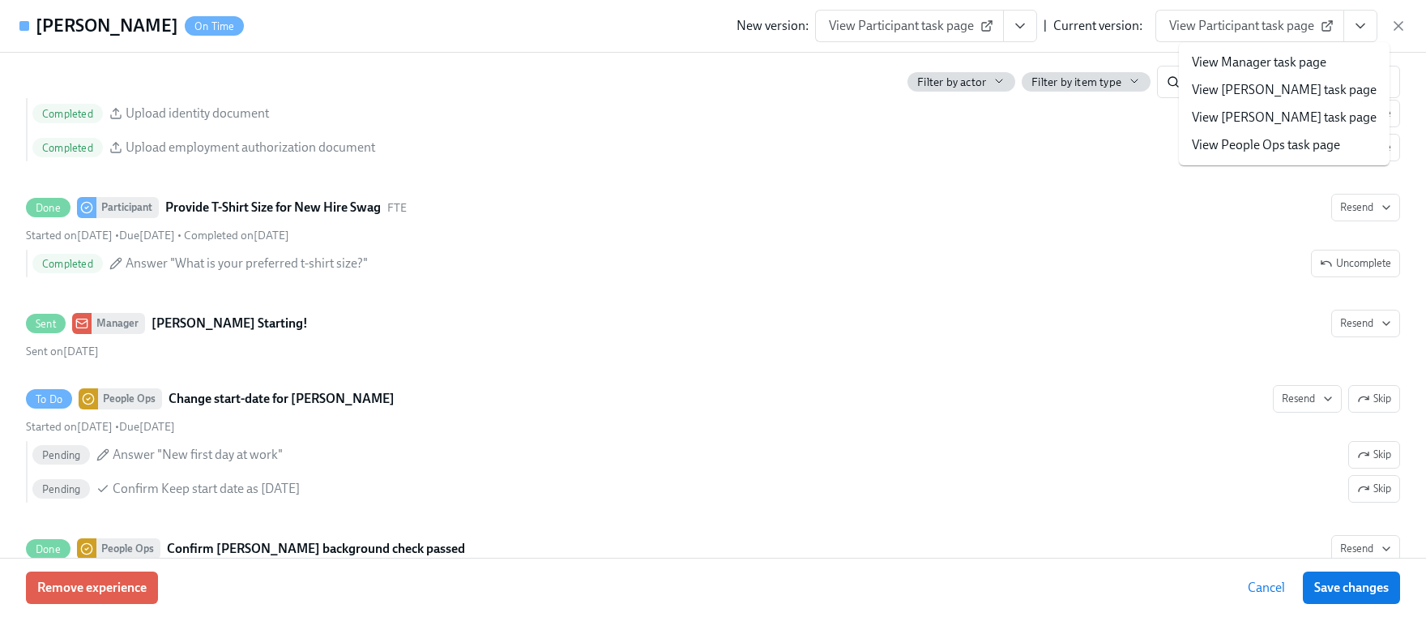
click at [1219, 134] on li "View People Ops task page" at bounding box center [1284, 145] width 211 height 28
click at [1287, 149] on link "View People Ops task page" at bounding box center [1266, 145] width 148 height 18
